Goal: Task Accomplishment & Management: Complete application form

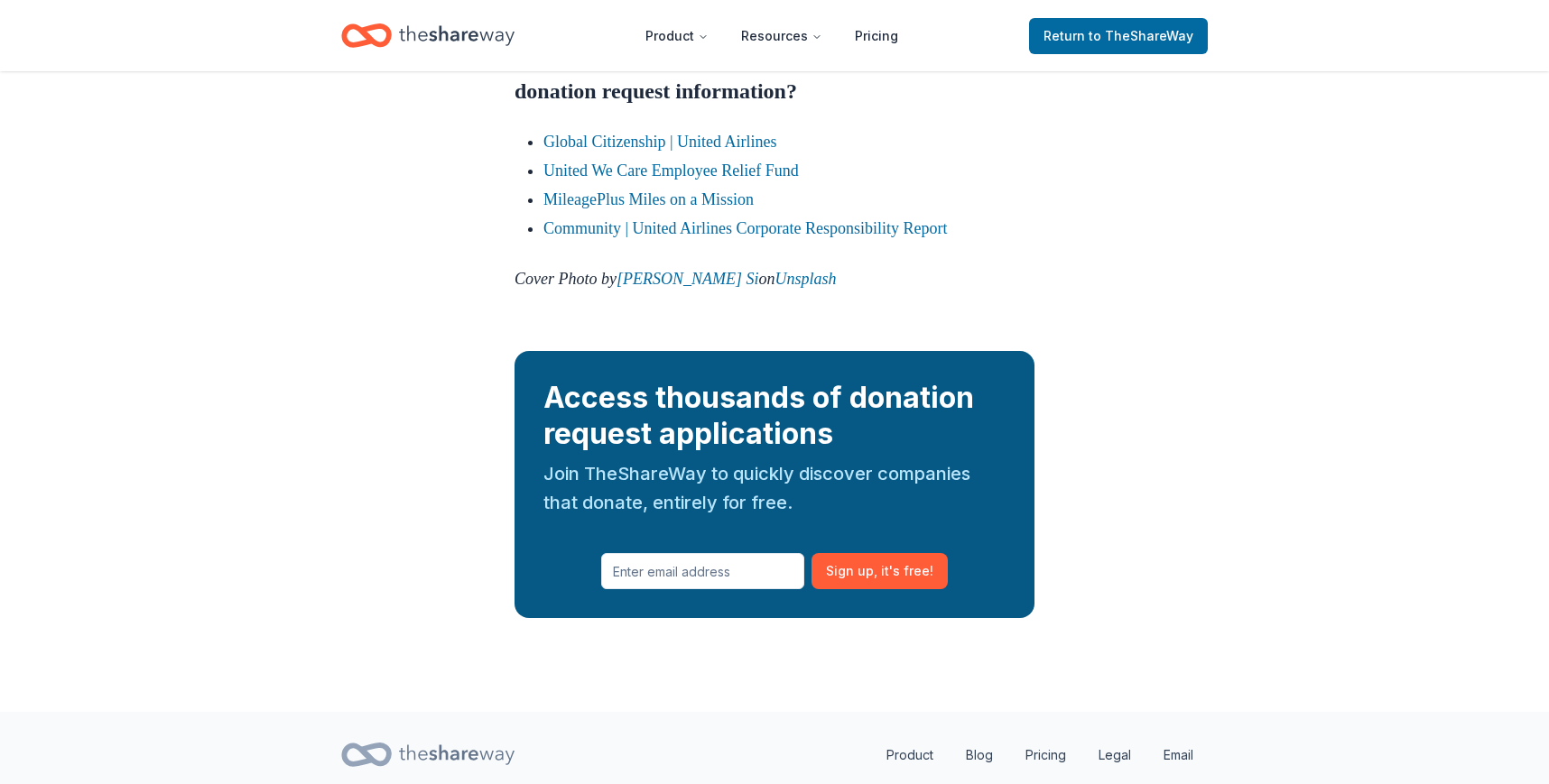
scroll to position [2617, 0]
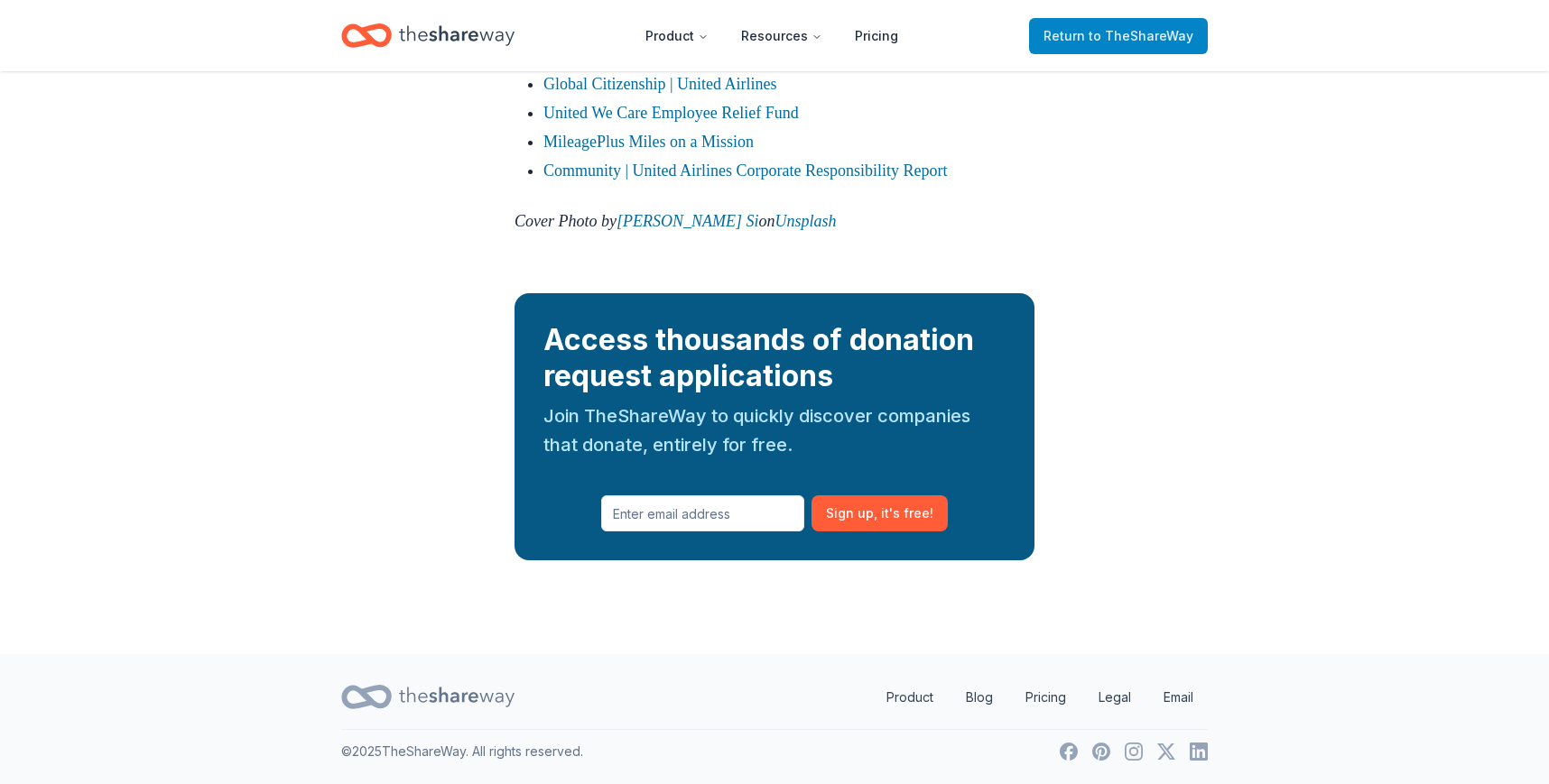
click at [1078, 39] on span "Return to TheShareWay" at bounding box center [1118, 36] width 150 height 22
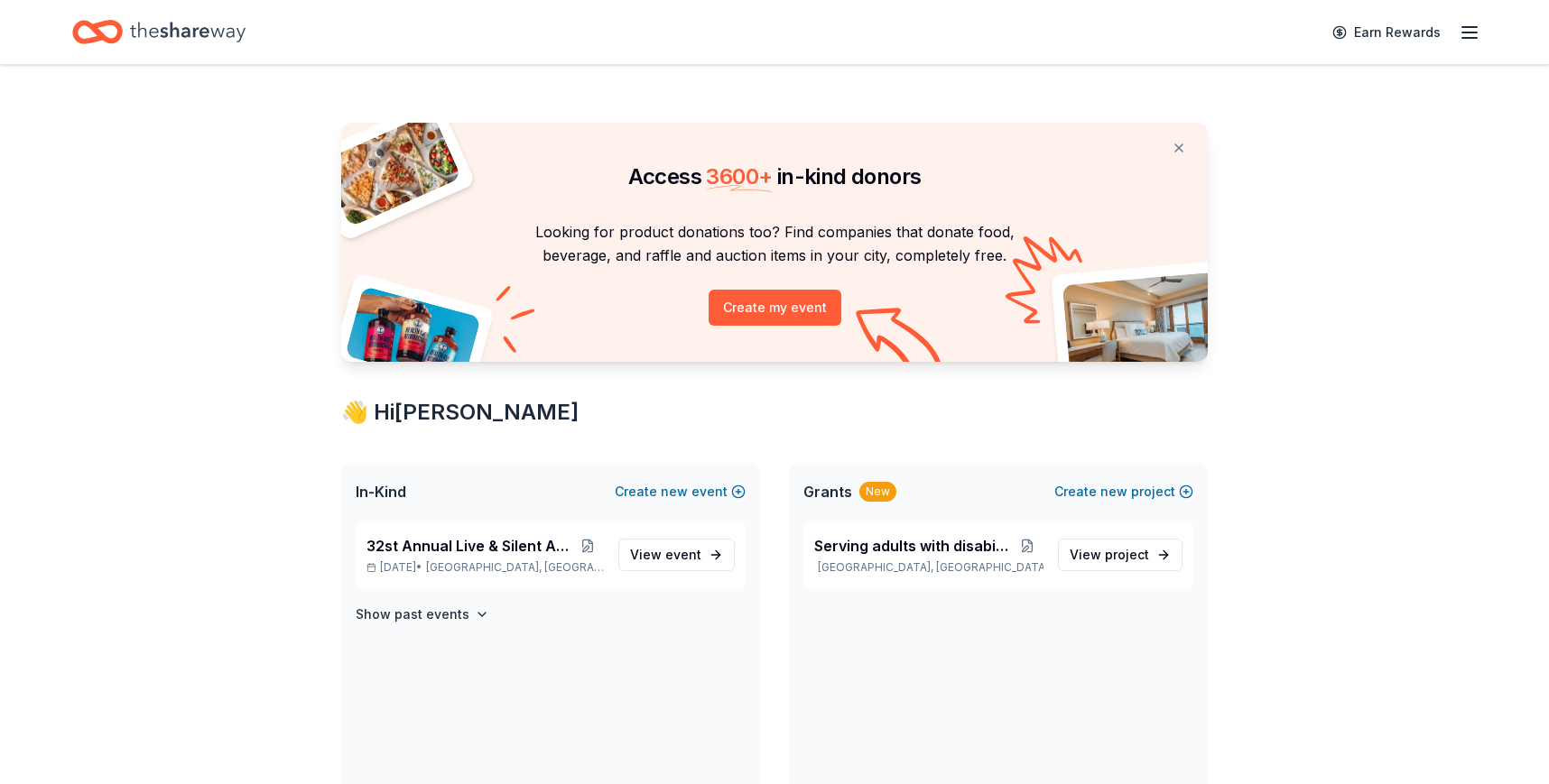
click at [1116, 44] on div "Earn Rewards" at bounding box center [774, 32] width 1404 height 43
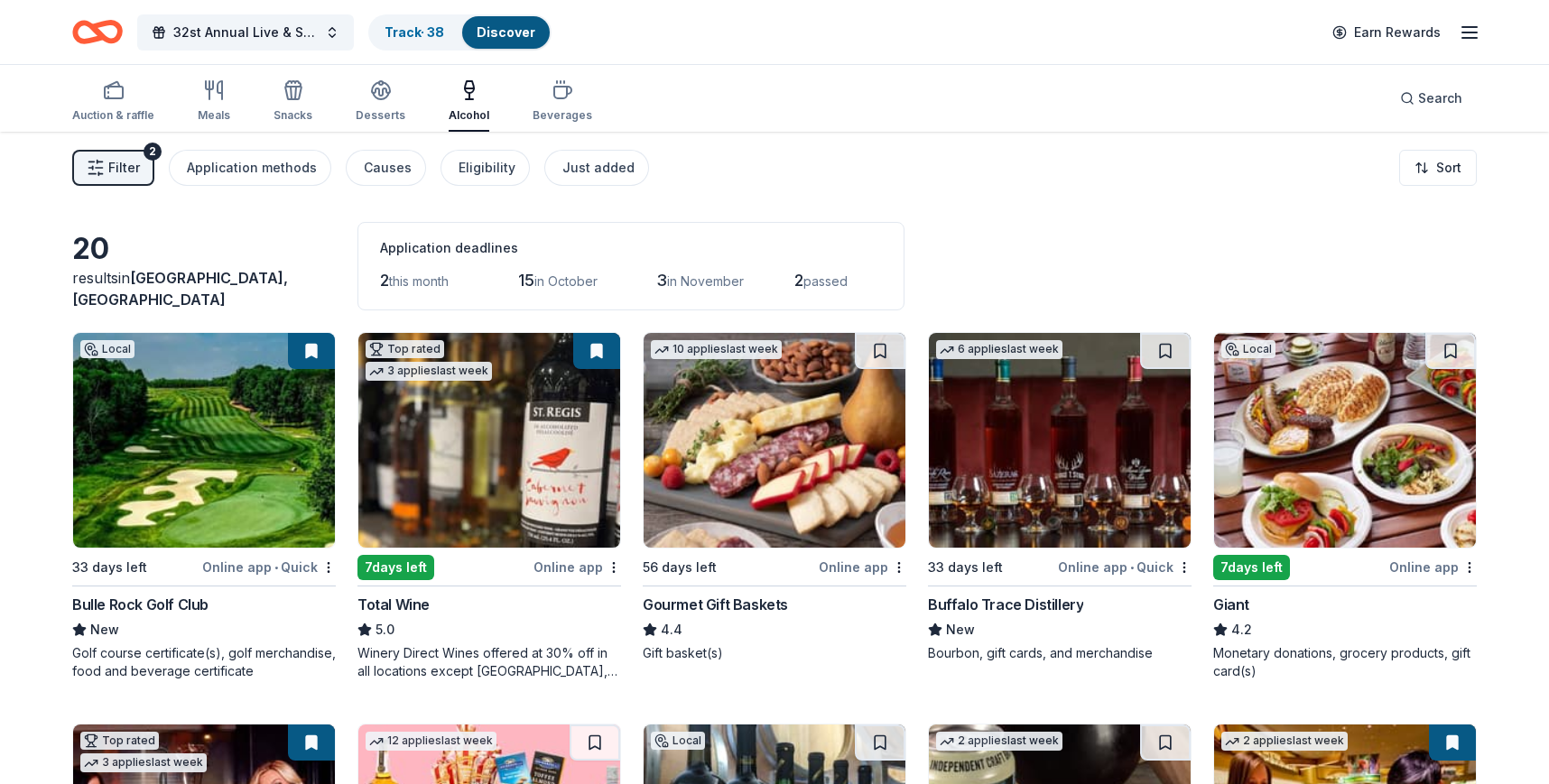
click at [1221, 600] on div "Giant" at bounding box center [1231, 605] width 36 height 22
click at [478, 30] on link "Discover" at bounding box center [505, 31] width 59 height 15
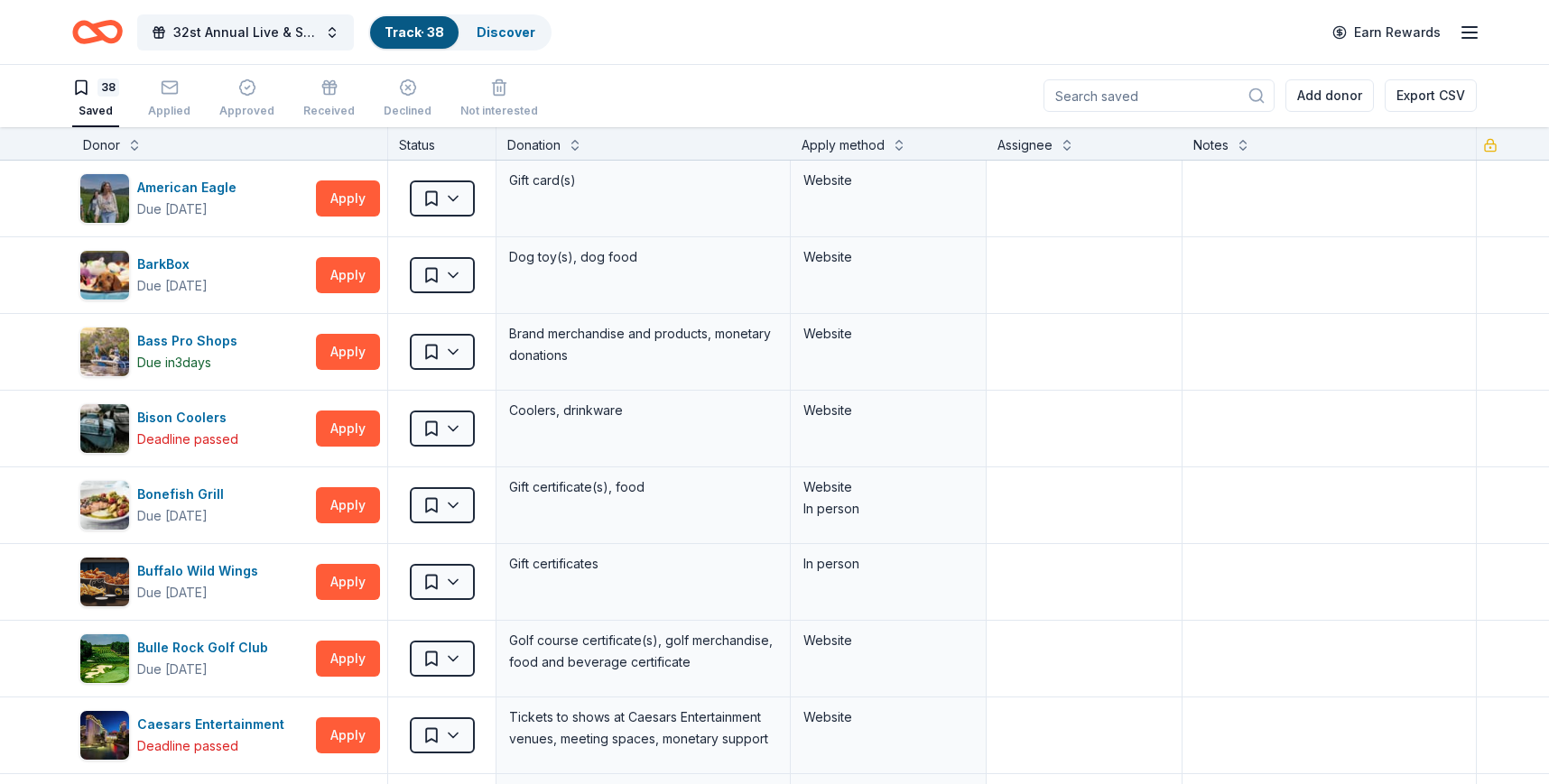
click at [104, 31] on icon "Home" at bounding box center [97, 32] width 51 height 43
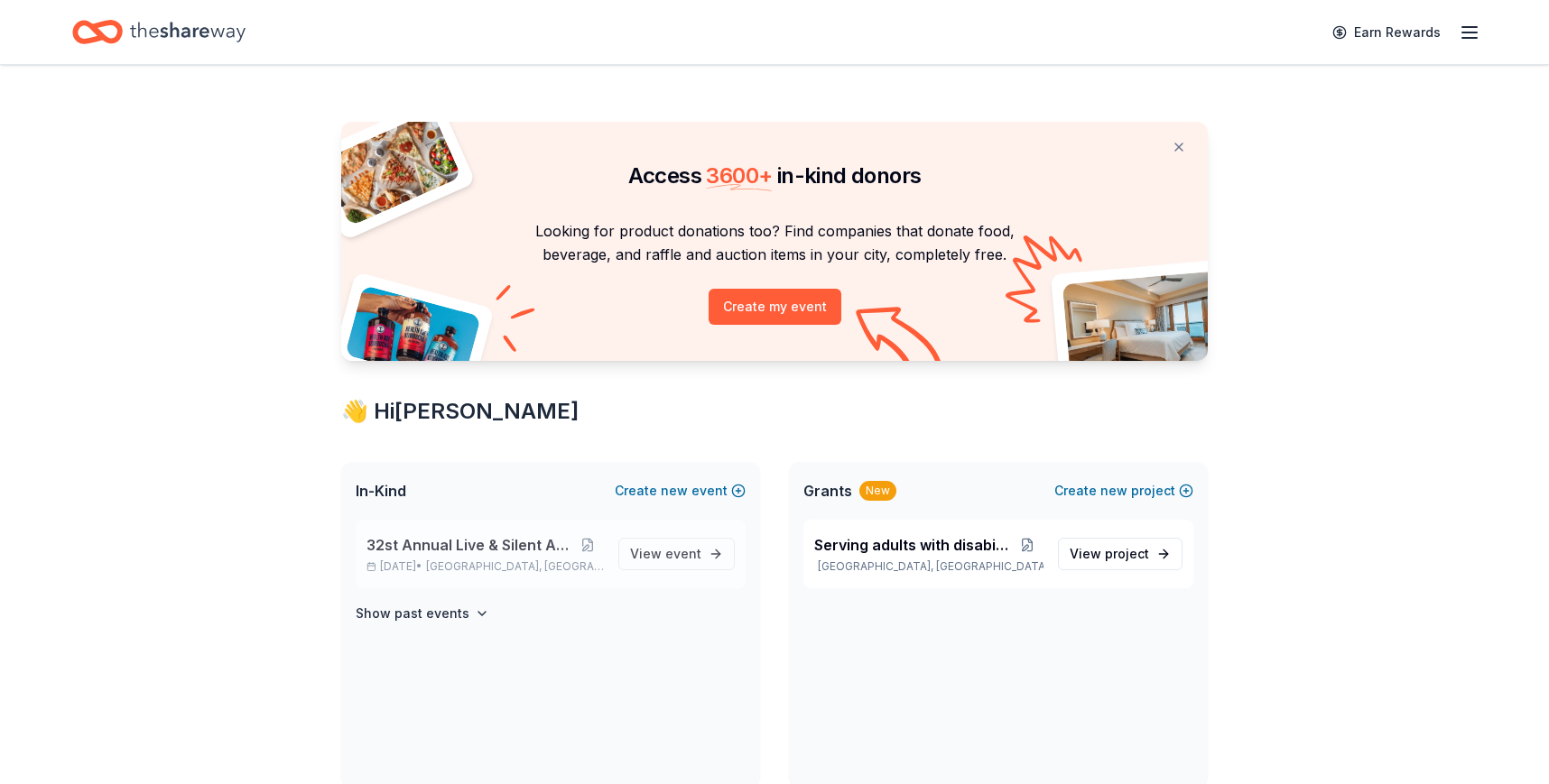
click at [438, 557] on div "32st Annual Live & Silent Auction Nov 21, 2025 • Dentsville, MD" at bounding box center [485, 554] width 237 height 40
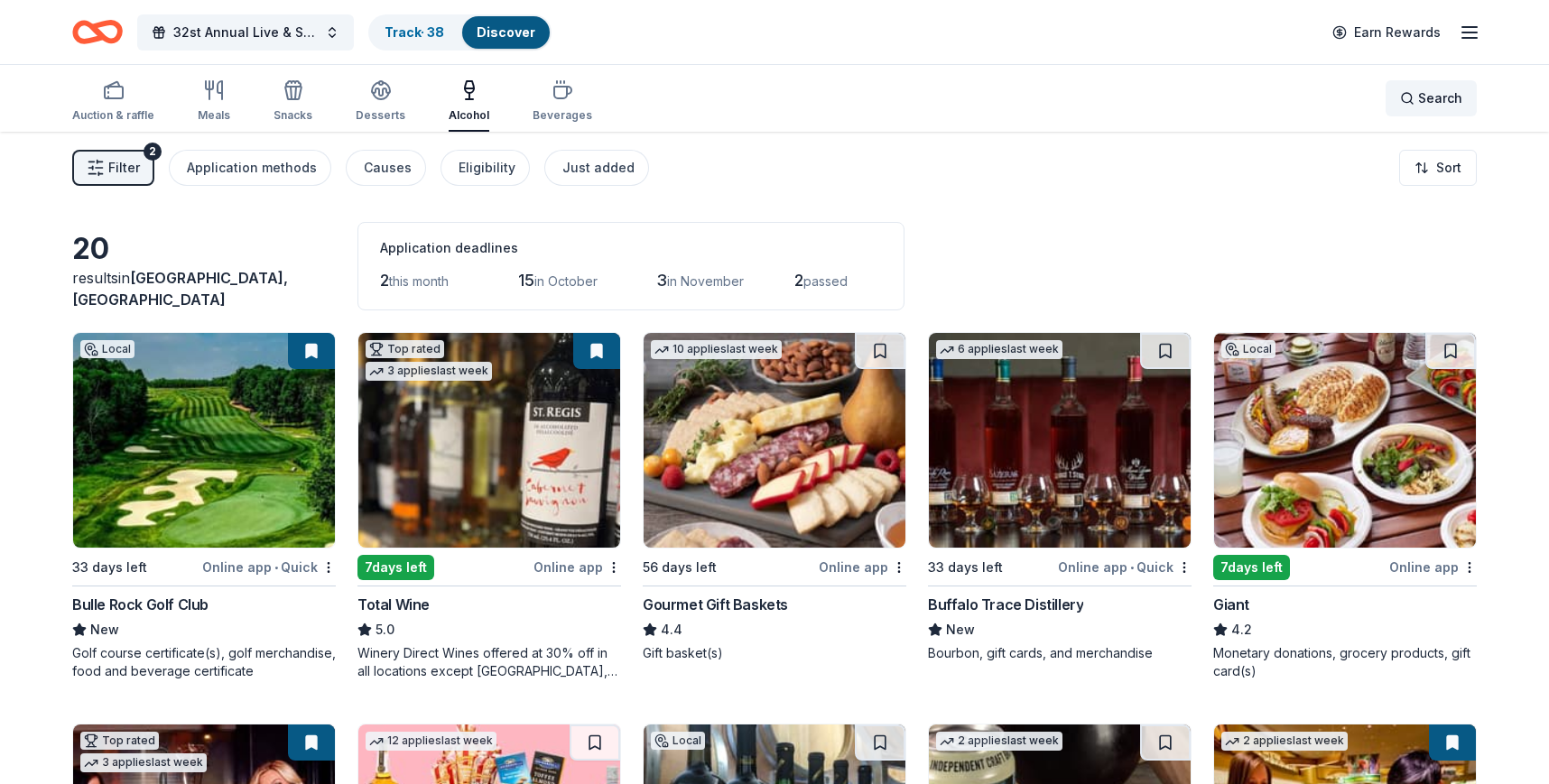
click at [1422, 92] on span "Search" at bounding box center [1440, 99] width 44 height 22
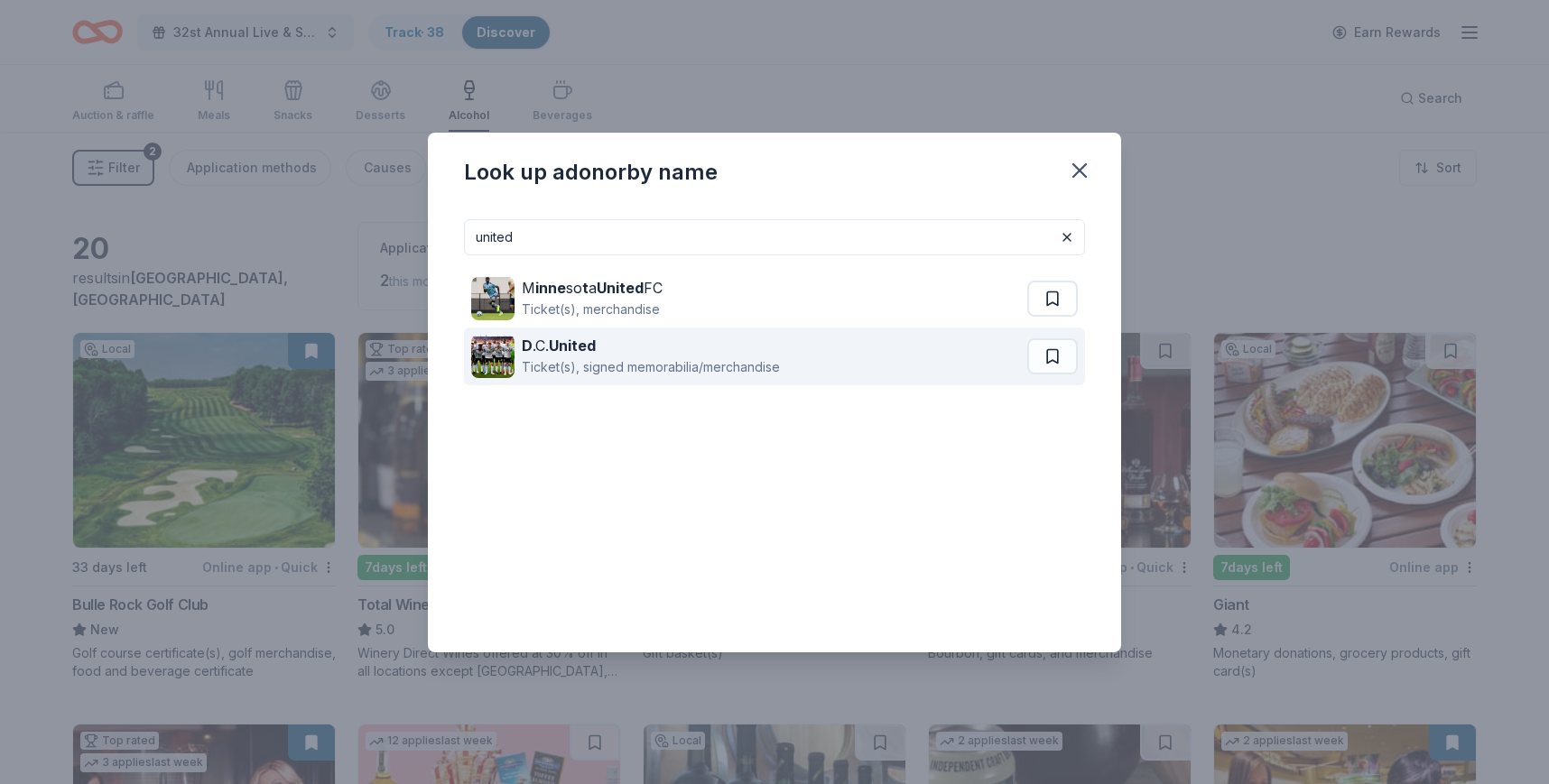
type input "united"
click at [783, 350] on div "D .C. United Ticket(s), signed memorabilia/merchandise" at bounding box center [750, 357] width 556 height 58
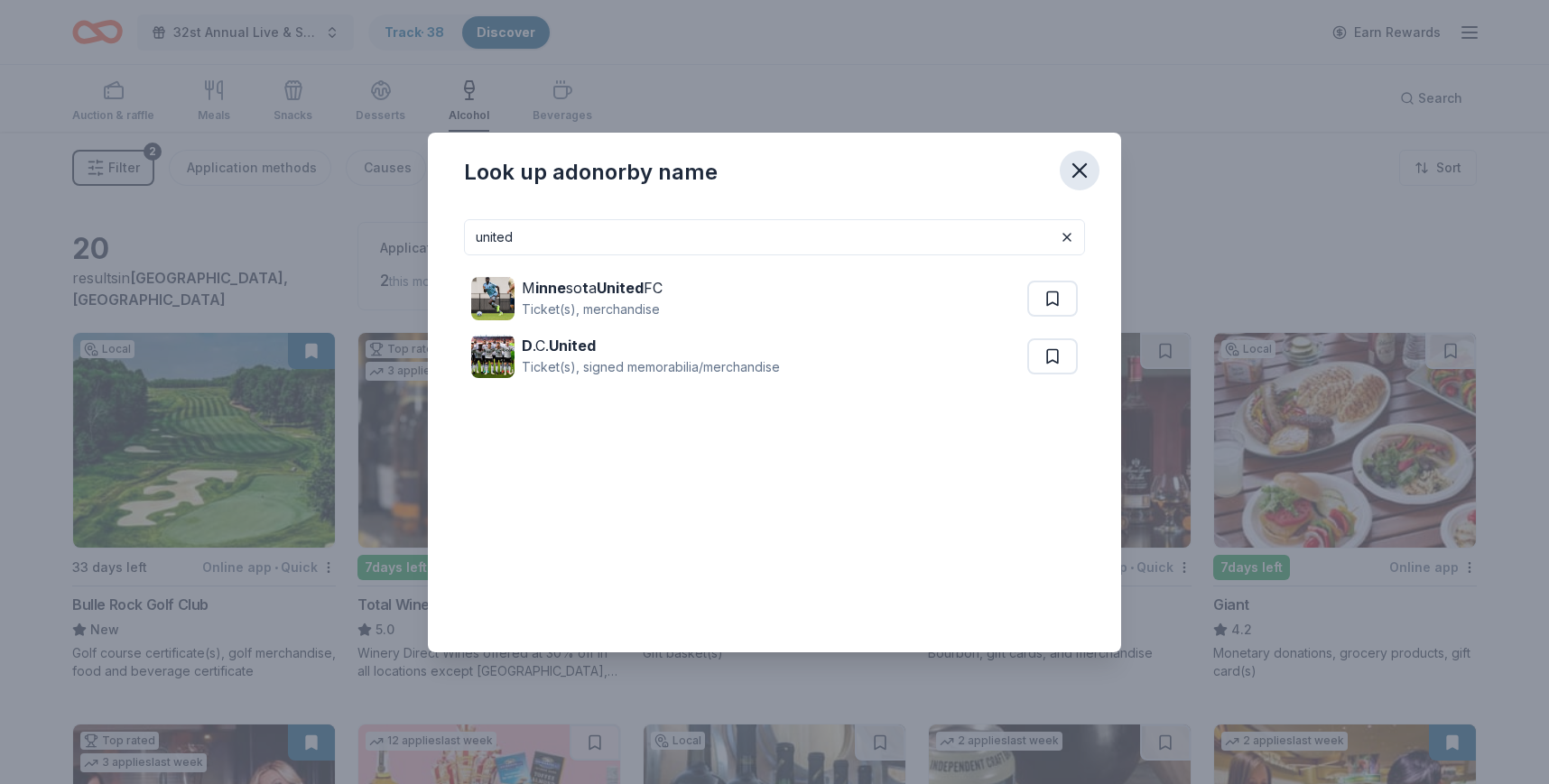
click at [1077, 168] on icon "button" at bounding box center [1080, 170] width 25 height 25
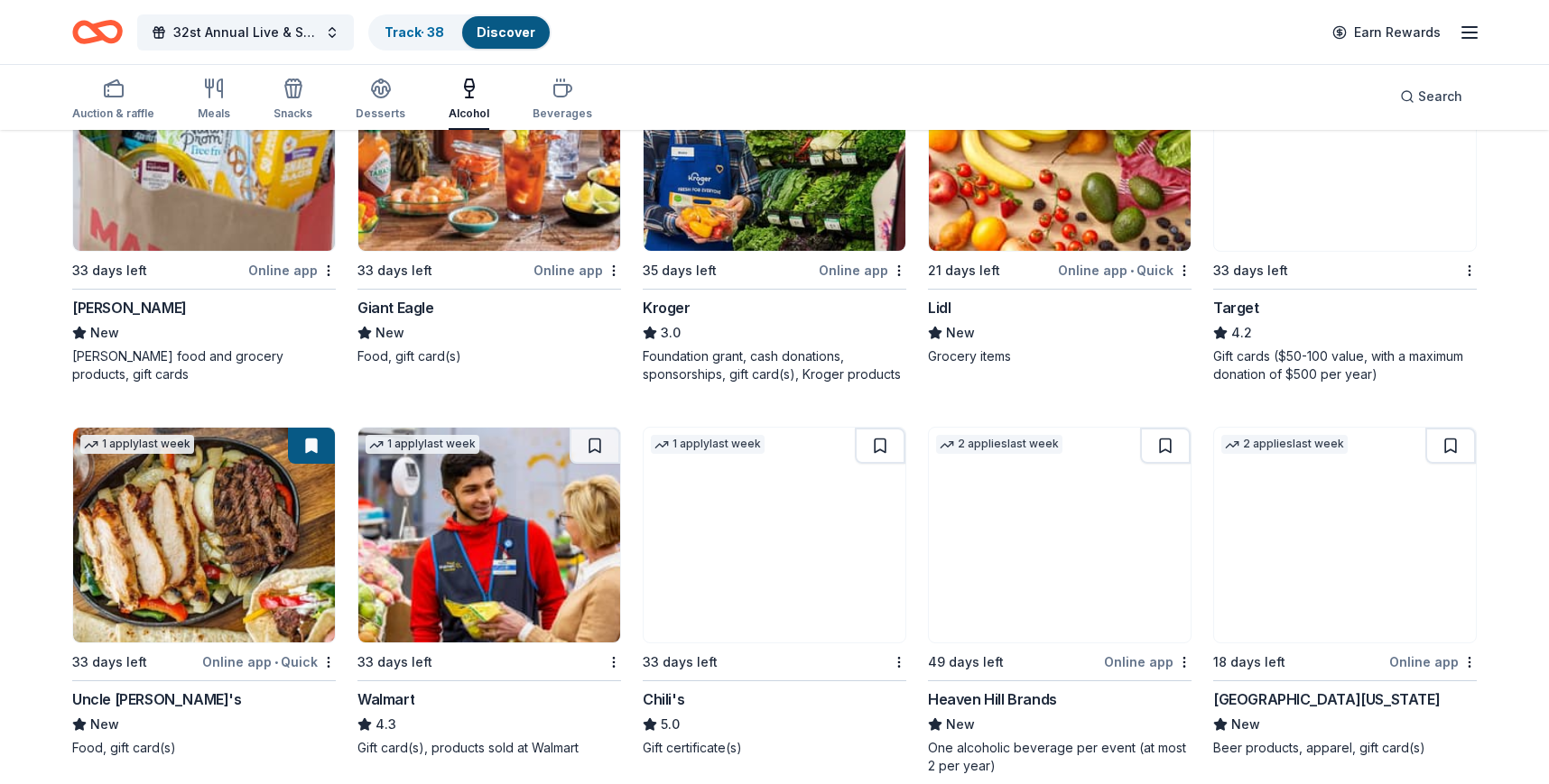
scroll to position [1107, 0]
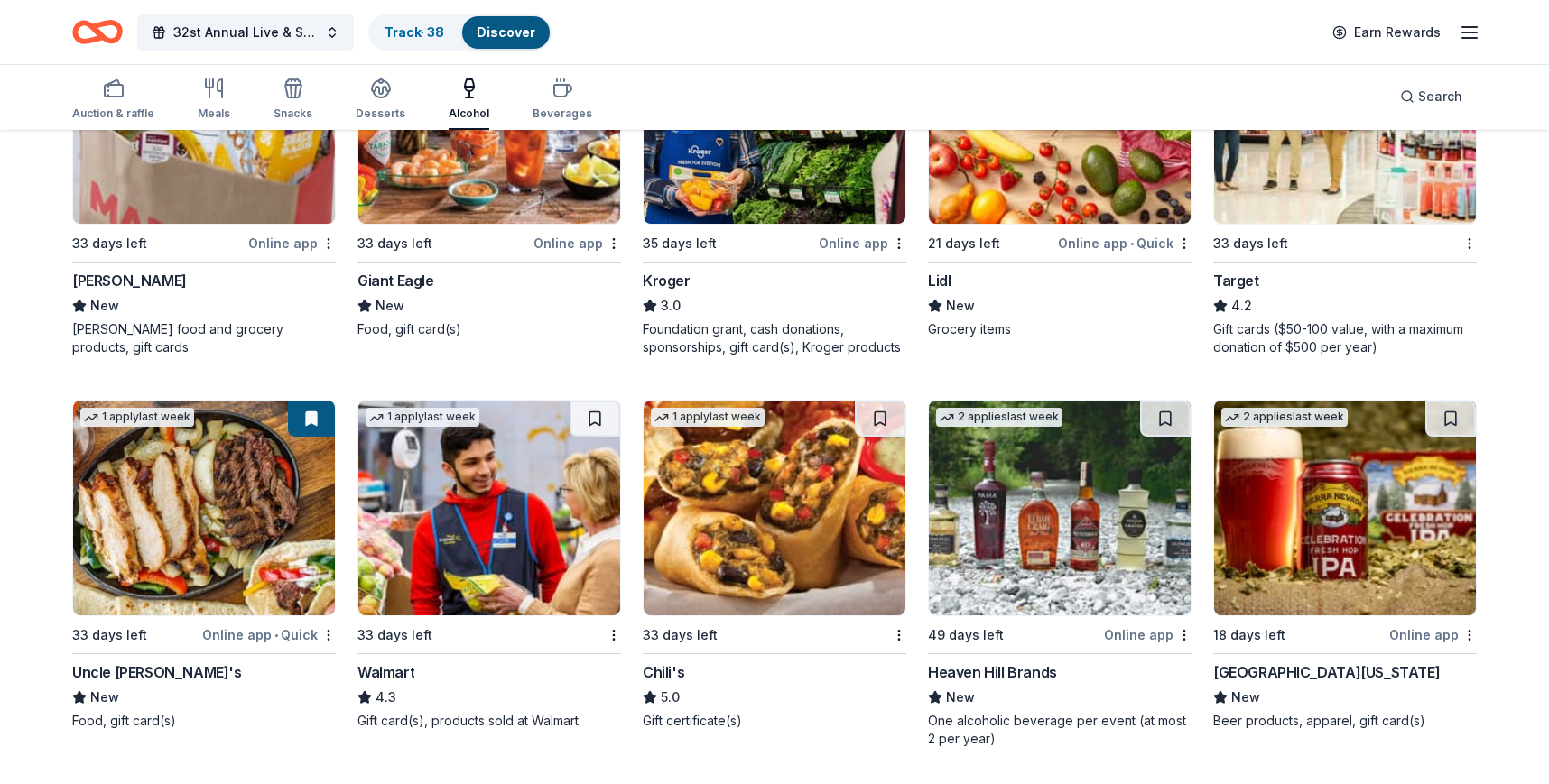
click at [377, 498] on img at bounding box center [489, 508] width 262 height 215
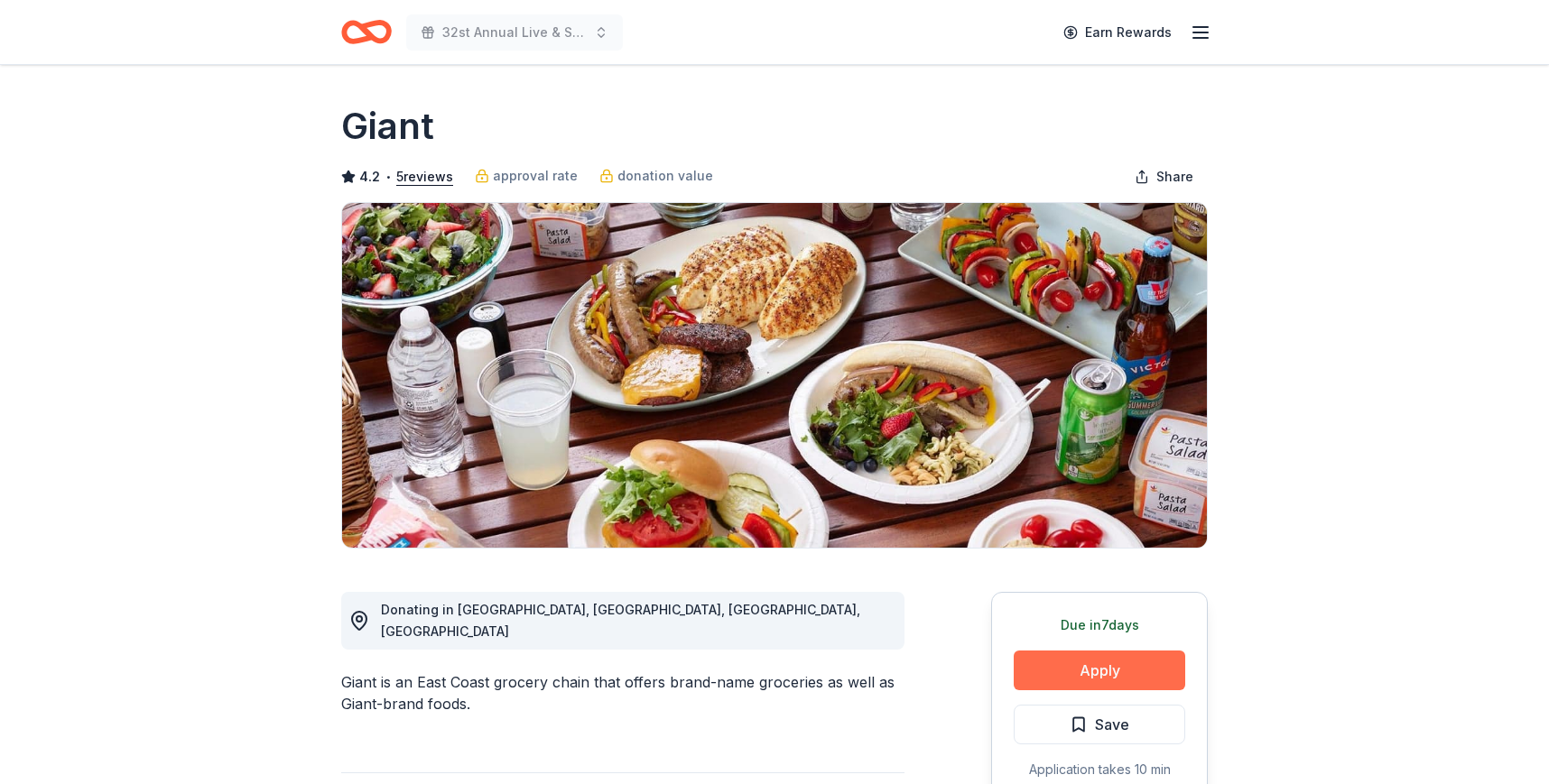
click at [1071, 661] on button "Apply" at bounding box center [1099, 670] width 171 height 40
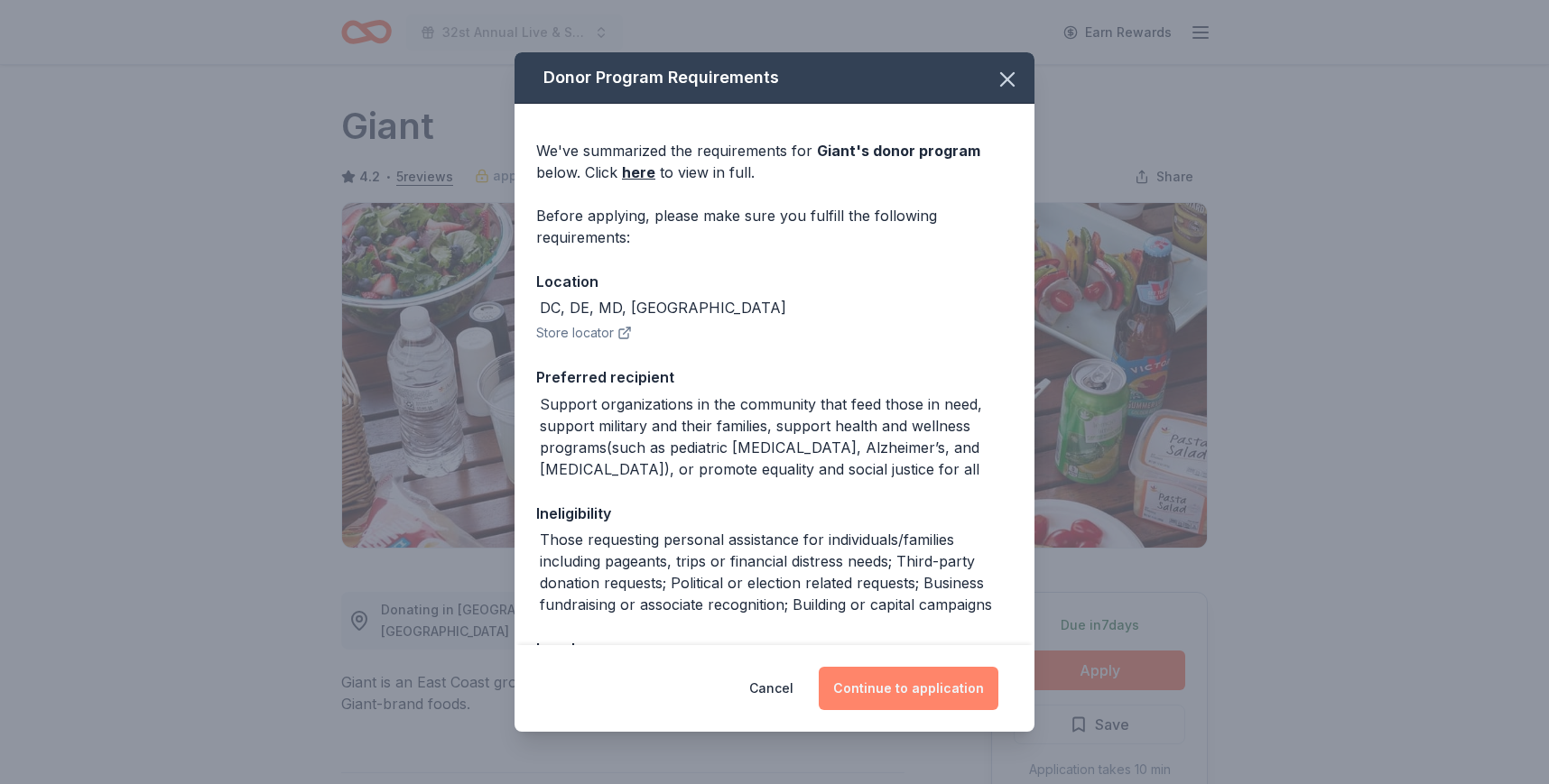
click at [893, 684] on button "Continue to application" at bounding box center [908, 687] width 179 height 43
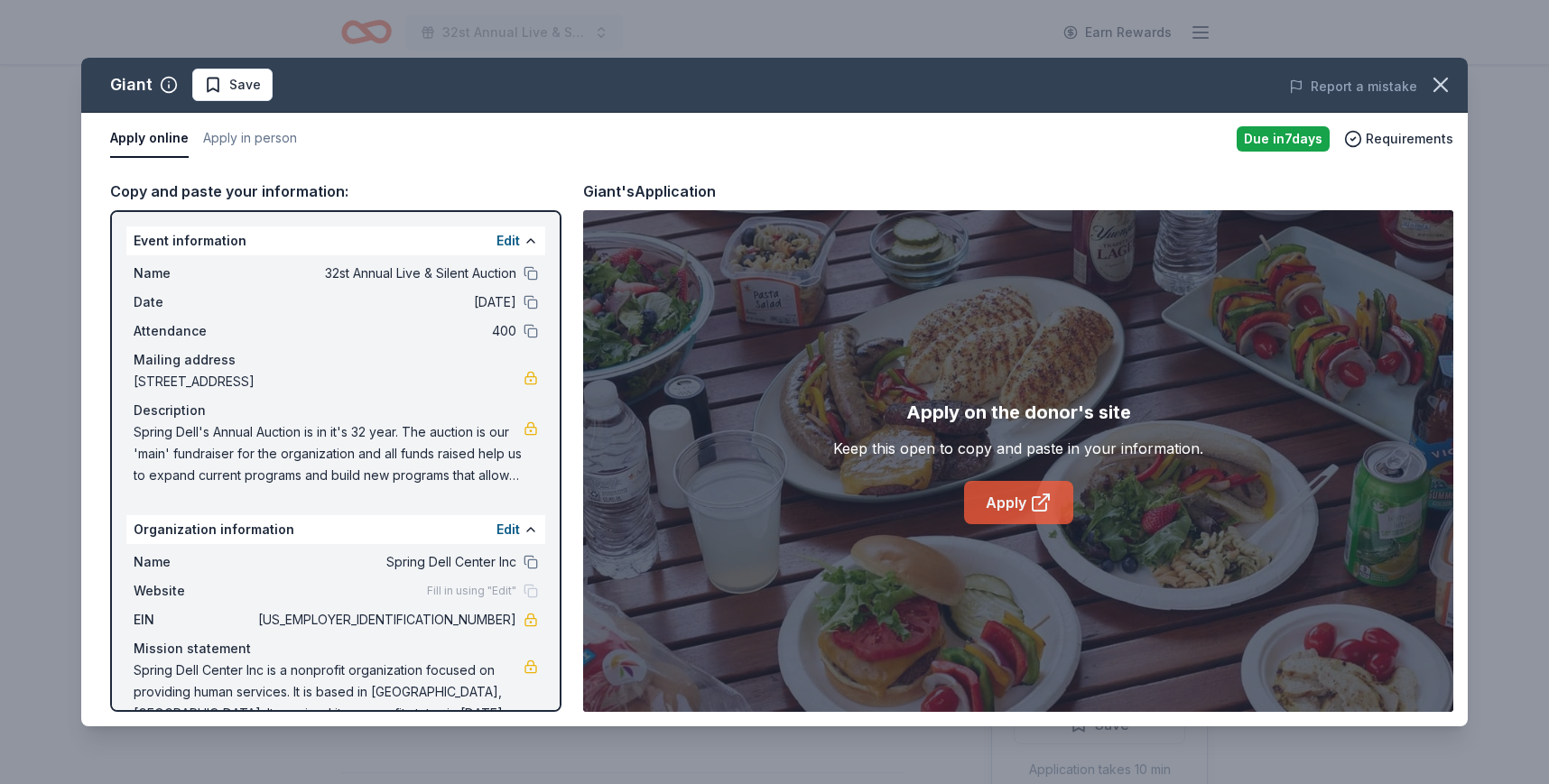
click at [981, 496] on link "Apply" at bounding box center [1019, 502] width 110 height 43
click at [1442, 83] on icon "button" at bounding box center [1440, 85] width 13 height 13
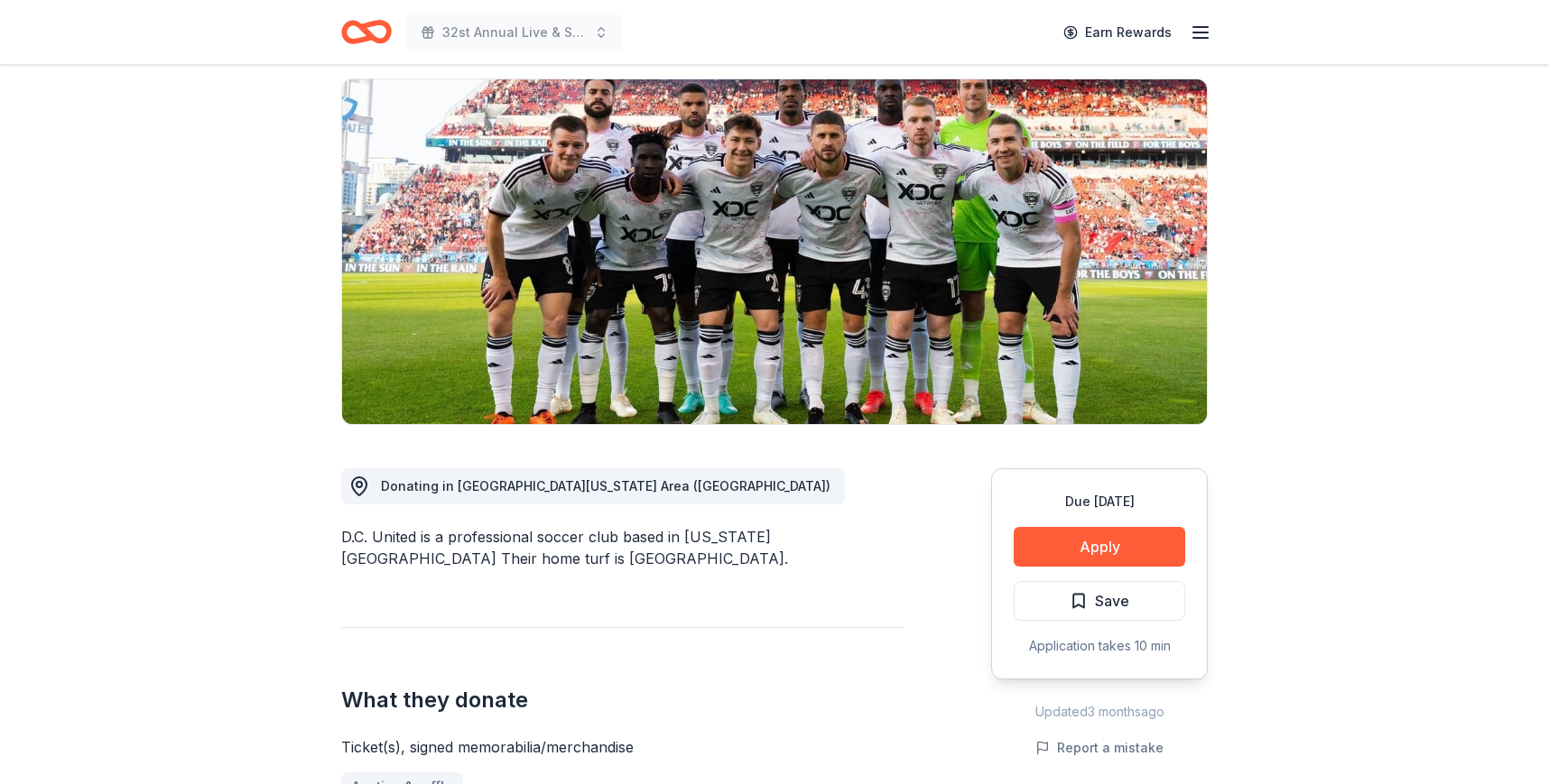
scroll to position [133, 0]
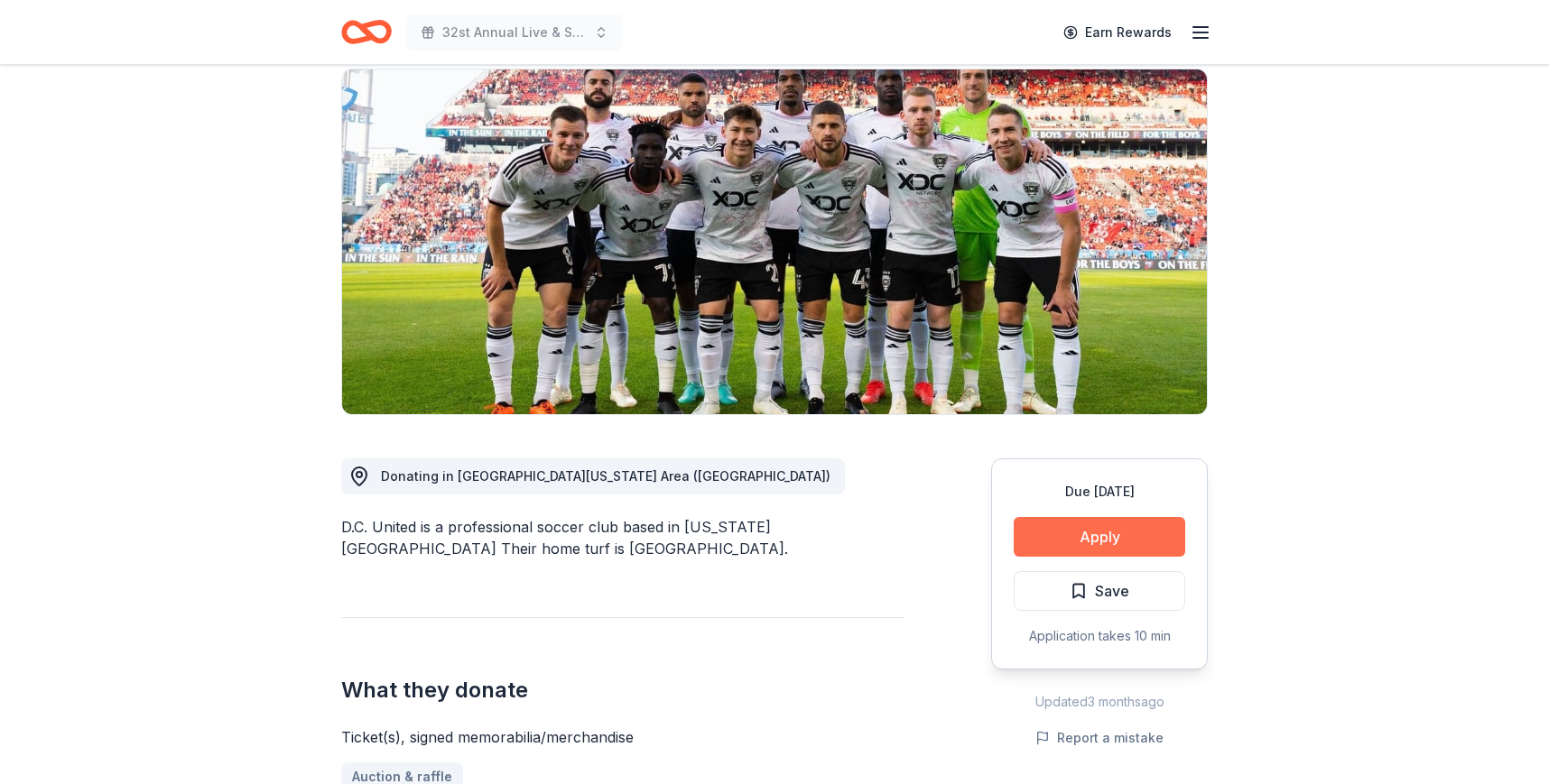
click at [1092, 541] on button "Apply" at bounding box center [1099, 537] width 171 height 40
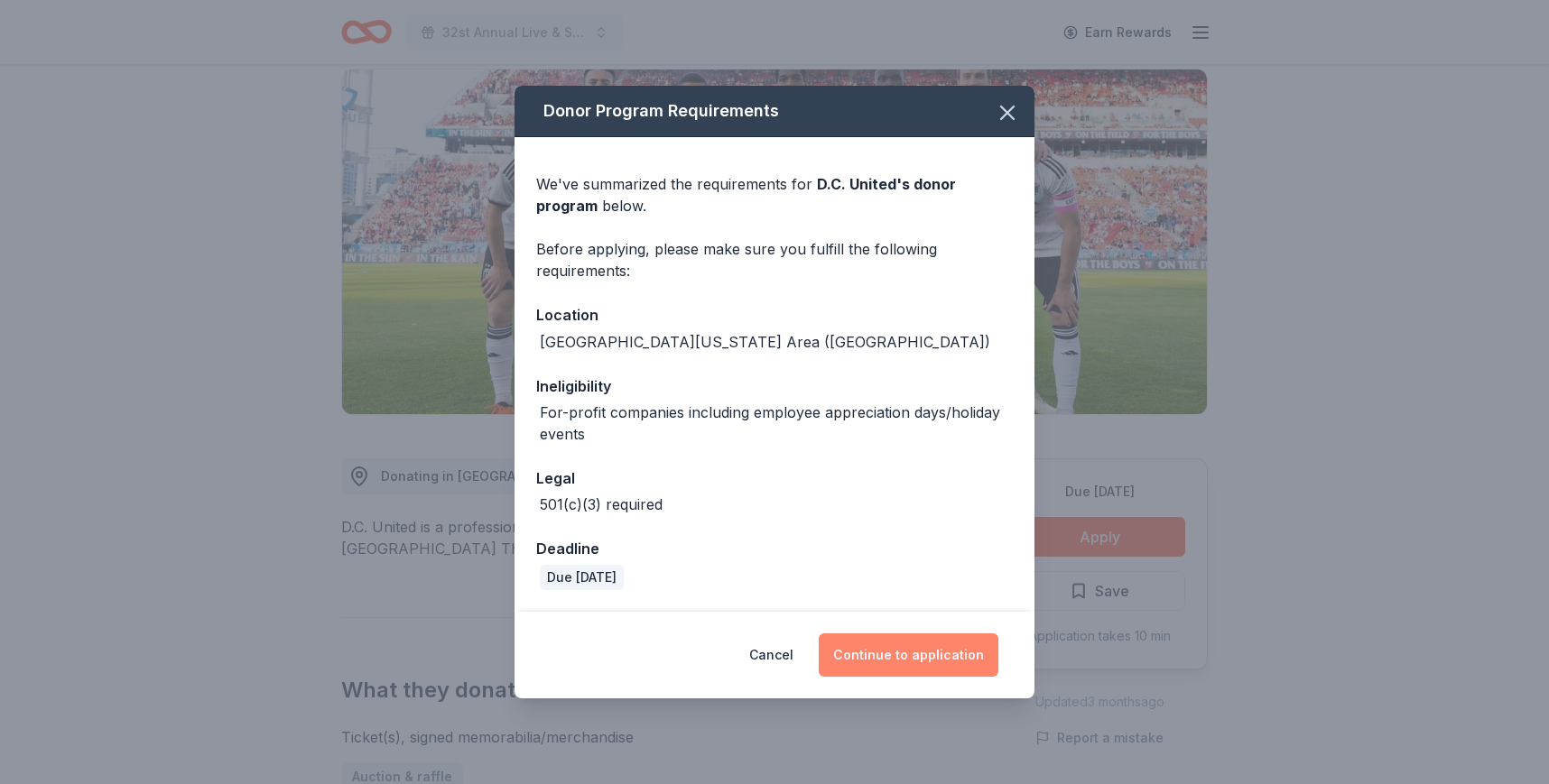
click at [872, 650] on button "Continue to application" at bounding box center [908, 654] width 179 height 43
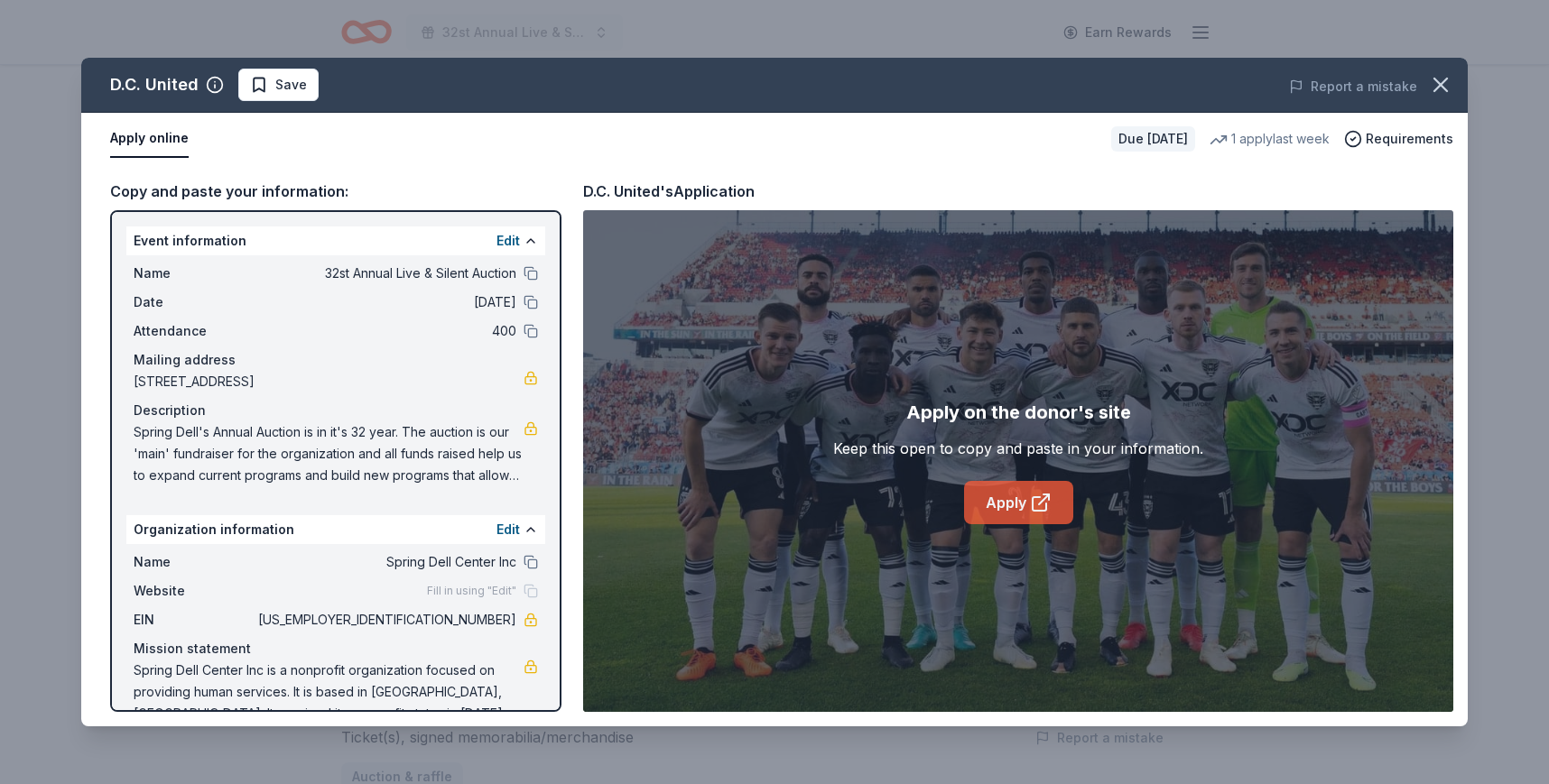
click at [1011, 506] on link "Apply" at bounding box center [1019, 502] width 110 height 43
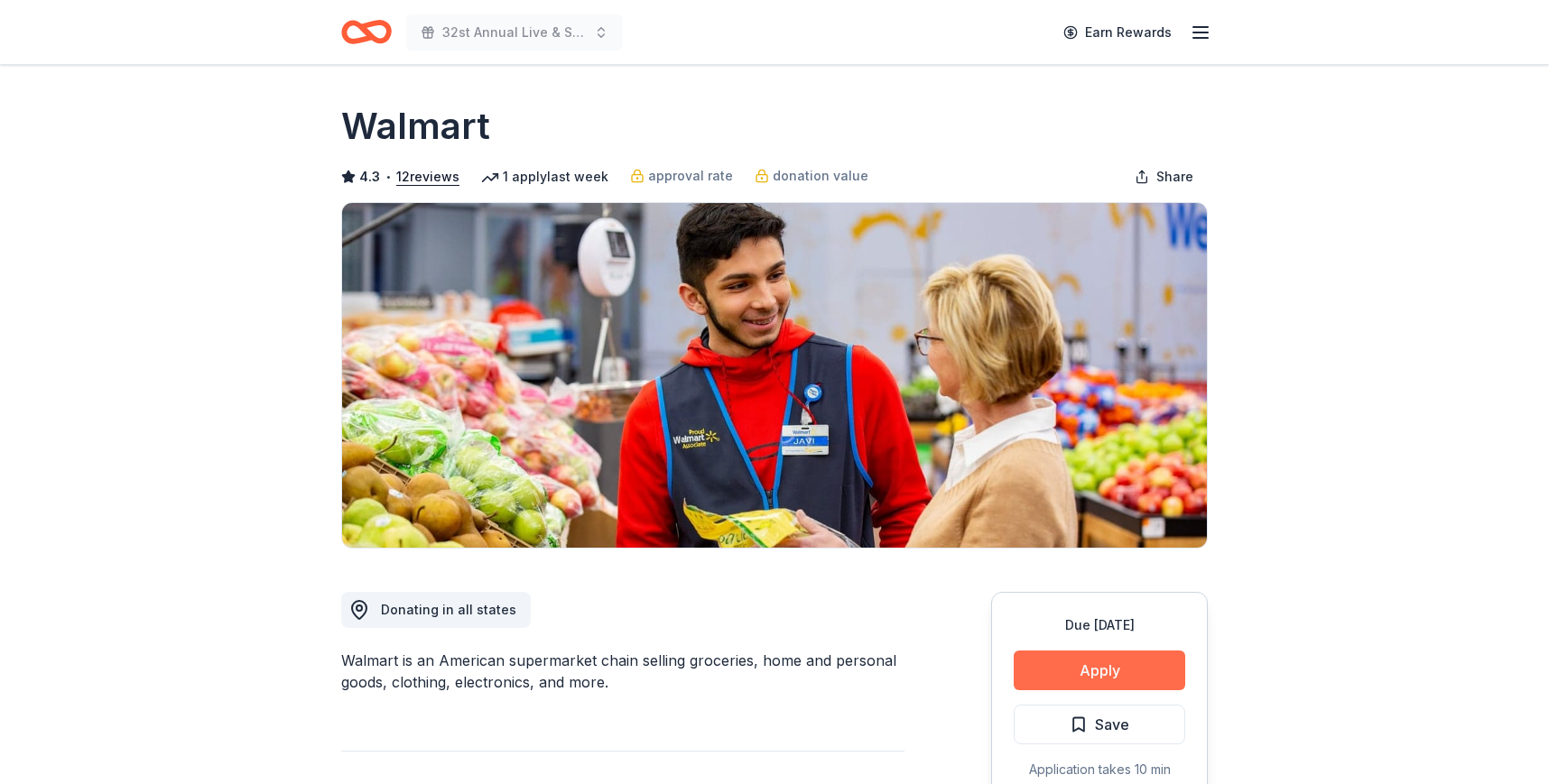
click at [1099, 663] on button "Apply" at bounding box center [1099, 670] width 171 height 40
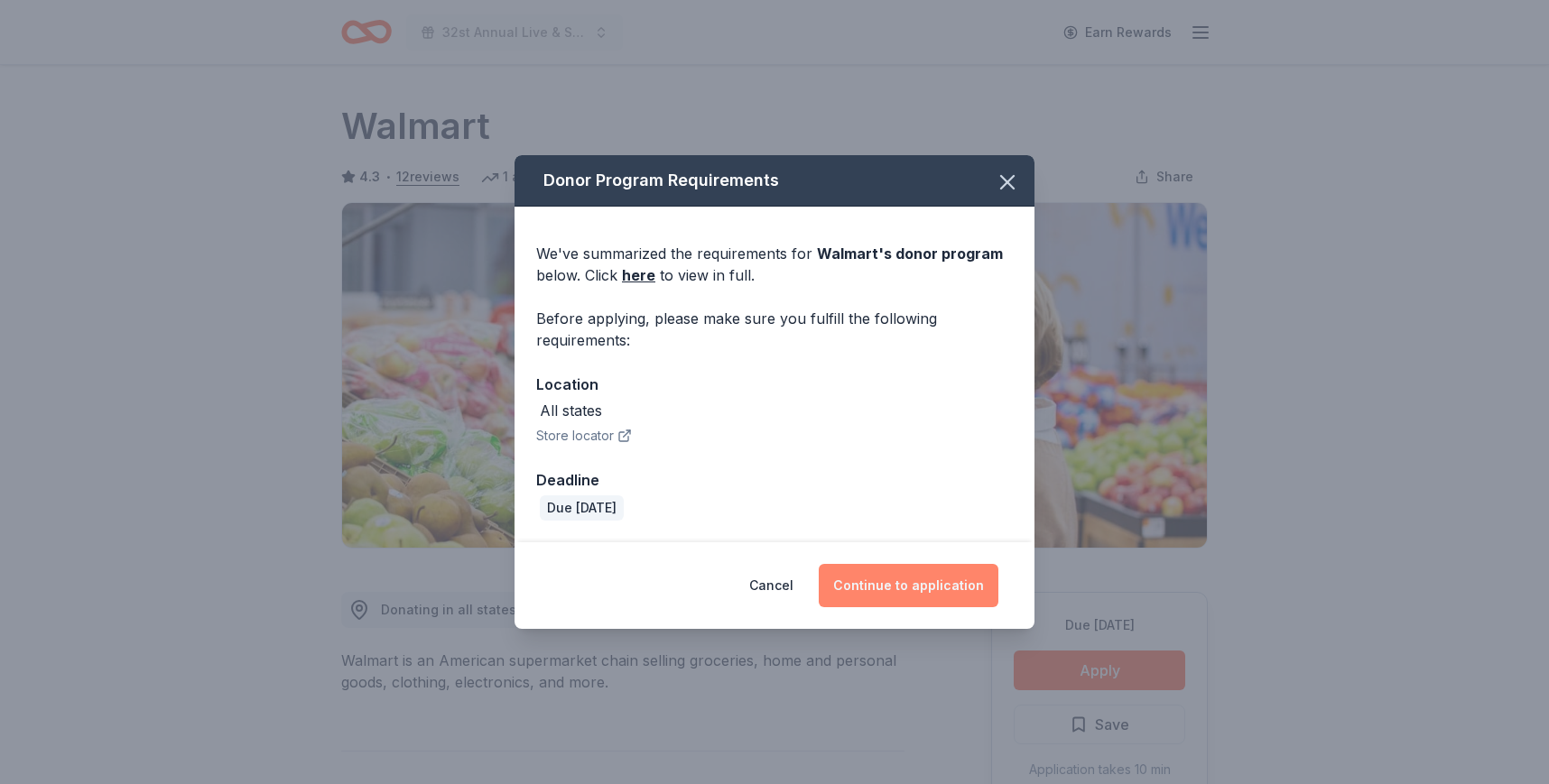
click at [849, 583] on button "Continue to application" at bounding box center [908, 585] width 179 height 43
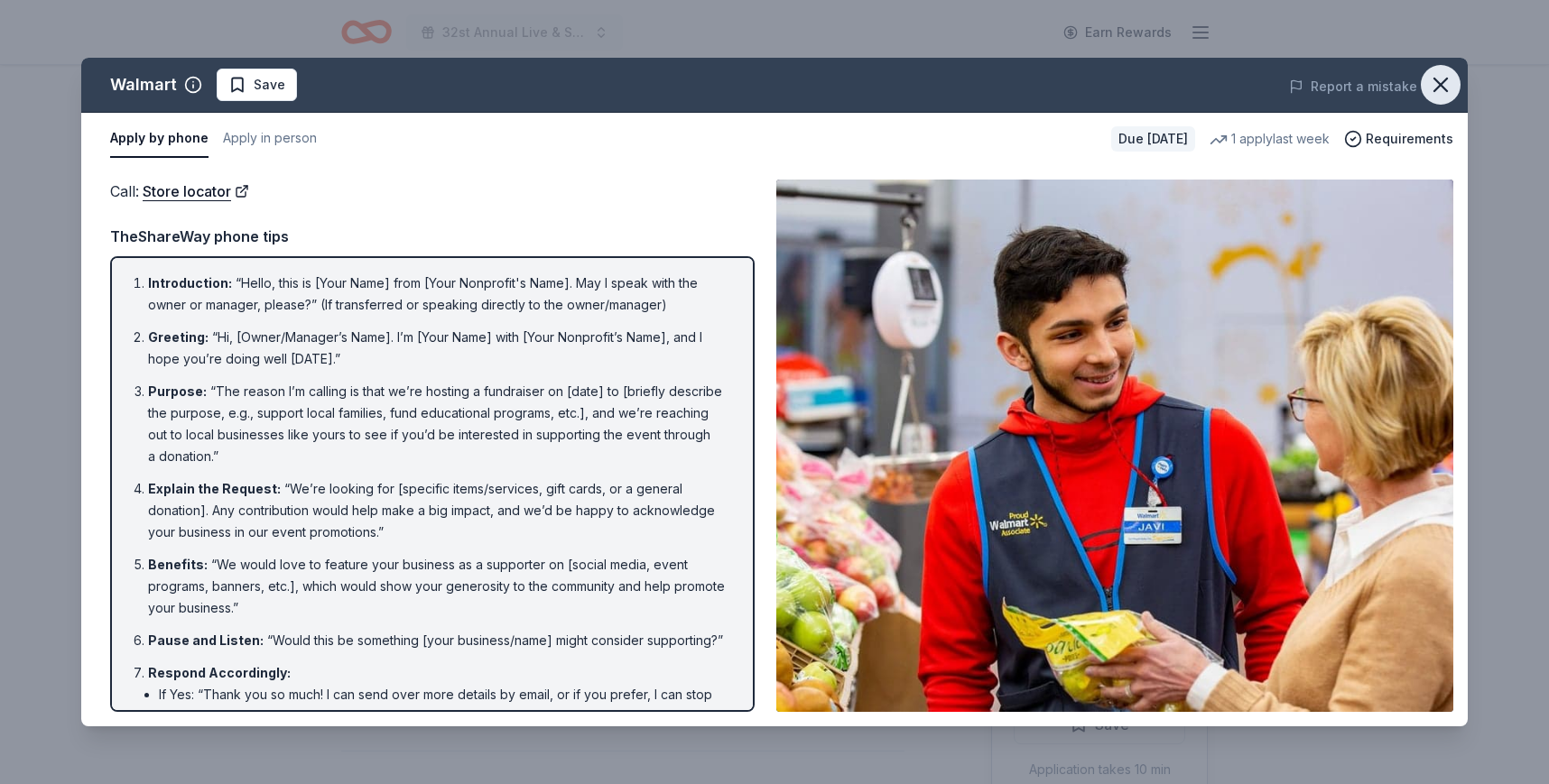
click at [1444, 79] on icon "button" at bounding box center [1440, 85] width 13 height 13
